Goal: Obtain resource: Download file/media

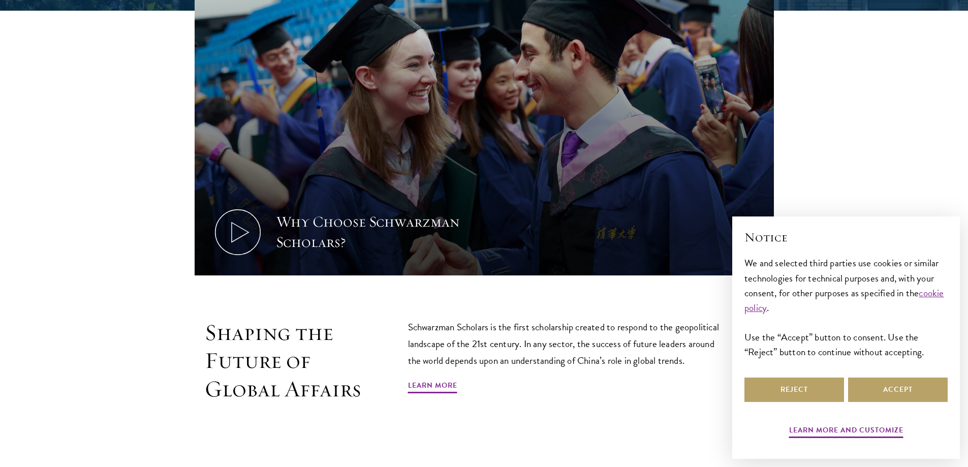
scroll to position [457, 0]
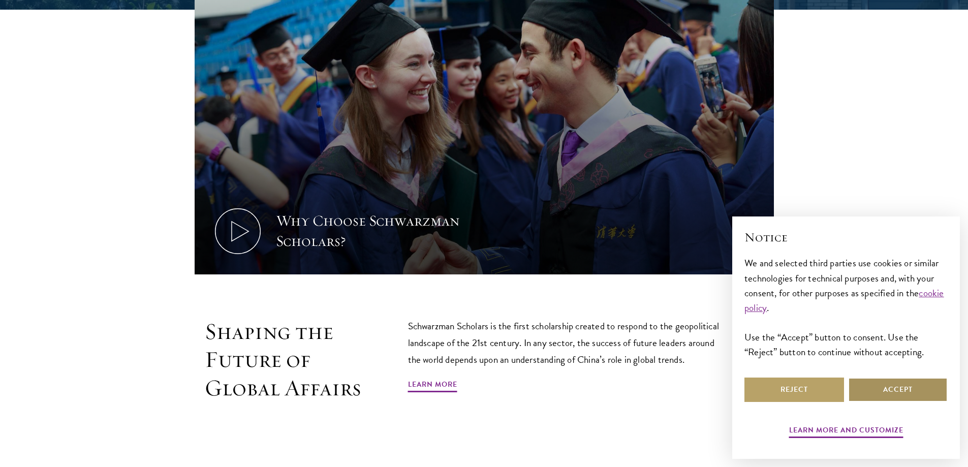
click at [893, 391] on button "Accept" at bounding box center [898, 390] width 100 height 24
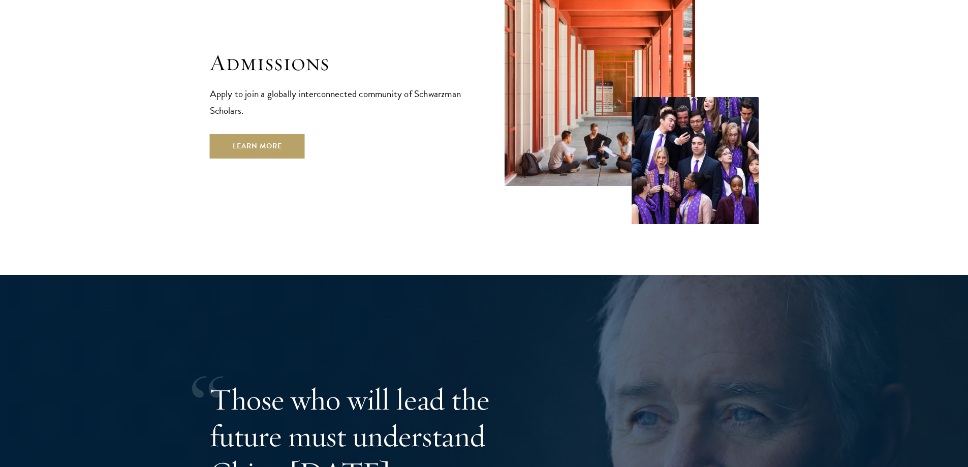
scroll to position [1830, 0]
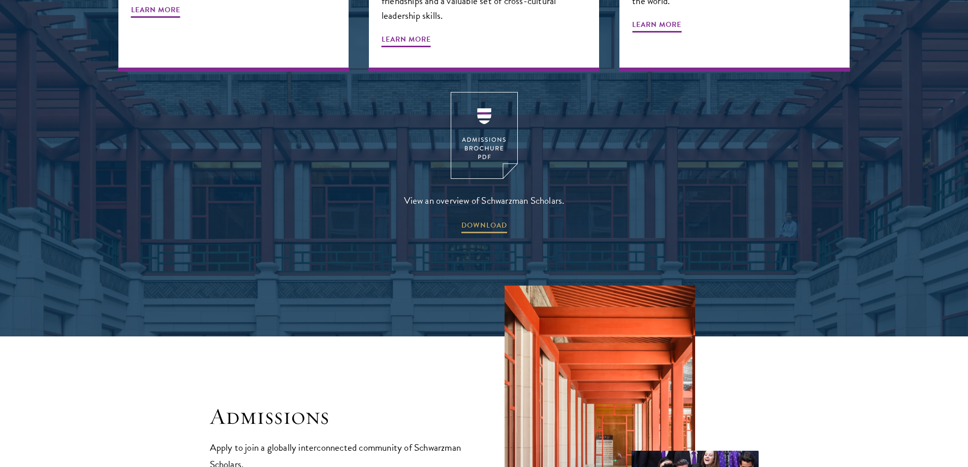
scroll to position [1474, 0]
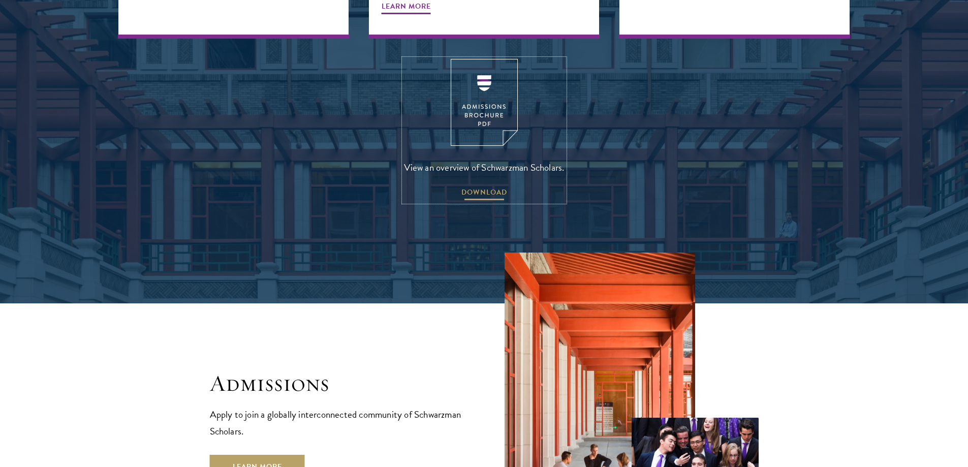
click at [490, 186] on span "DOWNLOAD" at bounding box center [485, 194] width 46 height 16
